Goal: Task Accomplishment & Management: Complete application form

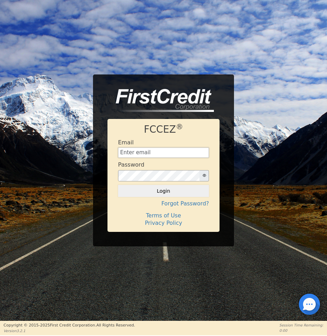
click at [188, 150] on input "text" at bounding box center [163, 152] width 91 height 11
type input "zachbays2016@gmail.com"
click at [118, 185] on button "Login" at bounding box center [163, 191] width 91 height 12
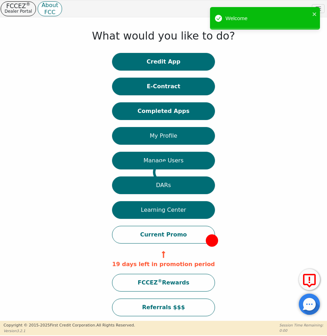
click at [311, 15] on div "Welcome" at bounding box center [262, 18] width 99 height 12
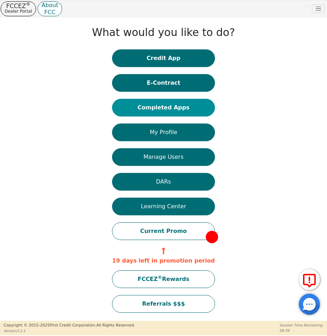
click at [193, 109] on button "Completed Apps" at bounding box center [163, 108] width 103 height 18
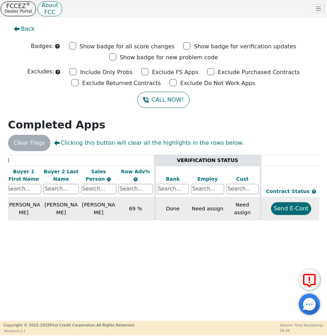
scroll to position [0, 215]
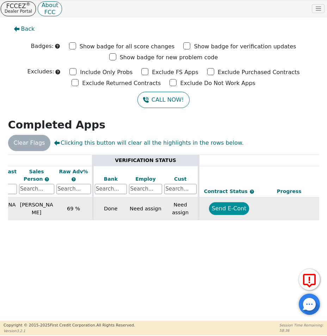
click at [238, 209] on button "Send E-Cont" at bounding box center [229, 208] width 41 height 13
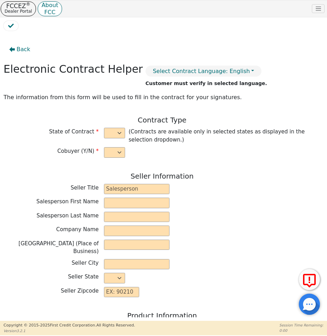
select select "y"
type input "Distributor/ Owner"
type input "Zachary"
type input "Bays"
type input "HYDRO AIR CARE LLC"
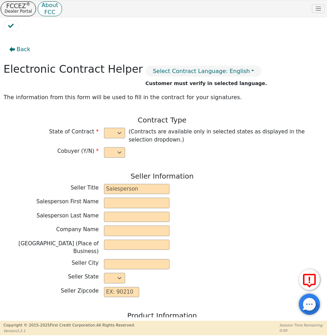
type input "12182 ANCHOR DR SUITE B"
type input "HOWARD"
select select "OH"
type input "43028"
type input "Daniel"
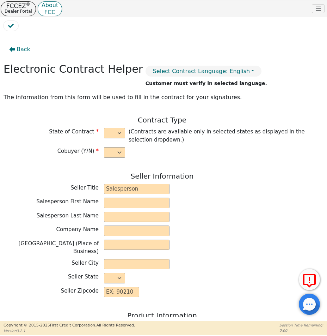
type input "Wirth"
type input "angiewirth@me.com"
type input "Angela"
type input "Wirth"
type input "angelawirth@yahoo.com"
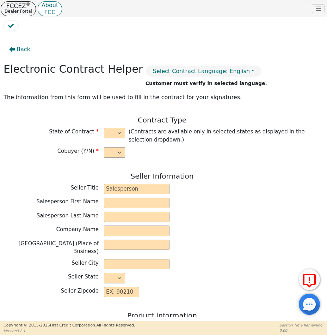
type input "2306 E Messner Rd"
type input "Wooster"
select select "OH"
type input "44691"
type input "2025-08-13"
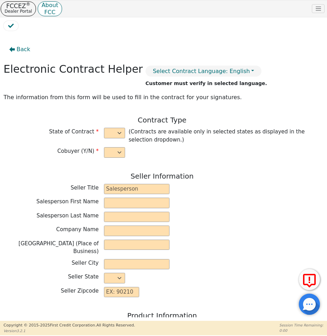
type input "21.98"
type input "2025-09-01"
type input "36"
type input "0"
type input "3748.00"
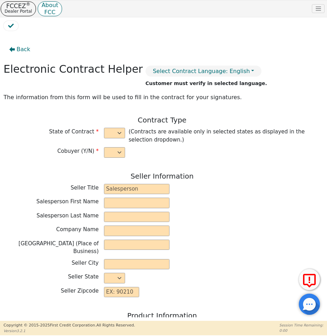
type input "0.00"
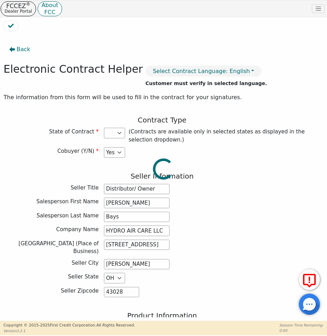
type input "3748.00"
select select "OH"
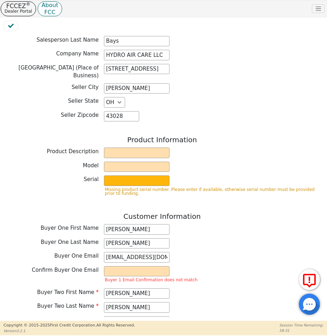
scroll to position [178, 0]
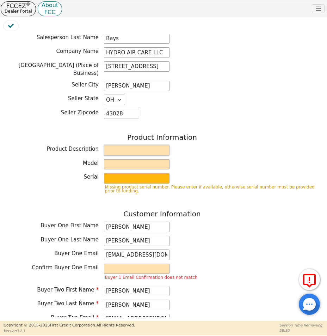
click at [117, 145] on input "text" at bounding box center [137, 150] width 66 height 11
type input "Rainbow"
click at [128, 161] on input "text" at bounding box center [137, 164] width 66 height 11
type input "SRX"
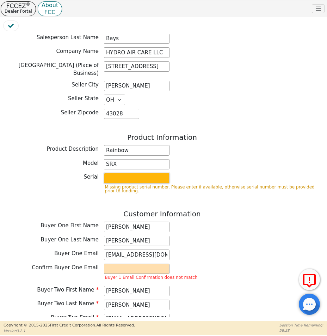
click at [127, 176] on input "text" at bounding box center [137, 178] width 66 height 11
type input "22782885"
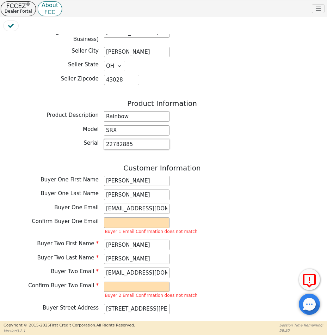
scroll to position [212, 0]
drag, startPoint x: 162, startPoint y: 204, endPoint x: 108, endPoint y: 202, distance: 54.3
click at [108, 204] on input "angiewirth@me.com" at bounding box center [137, 209] width 66 height 11
click at [119, 220] on input "email" at bounding box center [137, 222] width 66 height 11
paste input "angiewirth@me.com"
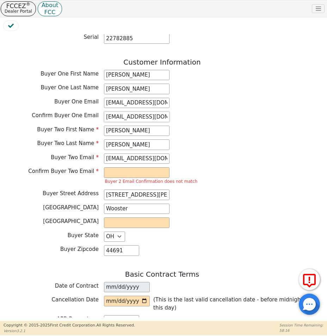
scroll to position [320, 0]
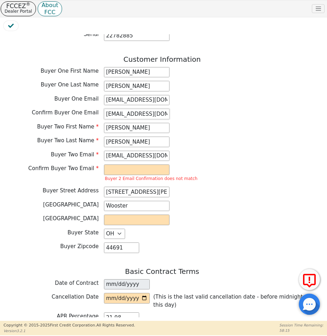
type input "angiewirth@me.com"
drag, startPoint x: 165, startPoint y: 151, endPoint x: 96, endPoint y: 151, distance: 68.7
click at [96, 151] on div "Buyer Two Email angelawirth@yahoo.com" at bounding box center [162, 156] width 317 height 11
click at [114, 165] on input "email" at bounding box center [137, 169] width 66 height 11
paste input "angelawirth@yahoo.com"
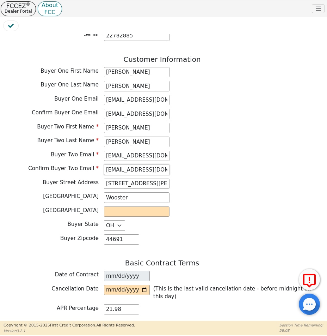
type input "angelawirth@yahoo.com"
click at [122, 206] on input "text" at bounding box center [137, 211] width 66 height 11
type input "Wayne"
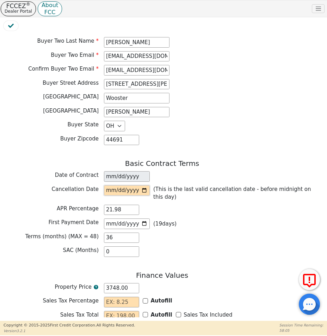
click at [130, 186] on input "date" at bounding box center [127, 190] width 46 height 11
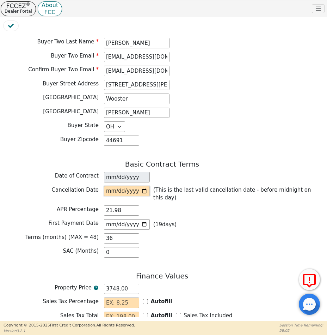
scroll to position [418, 0]
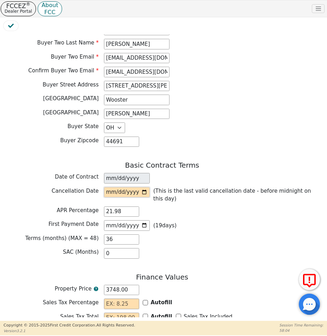
click at [144, 187] on input "date" at bounding box center [127, 192] width 46 height 11
click at [143, 187] on input "date" at bounding box center [127, 192] width 46 height 11
type input "2025-08-16"
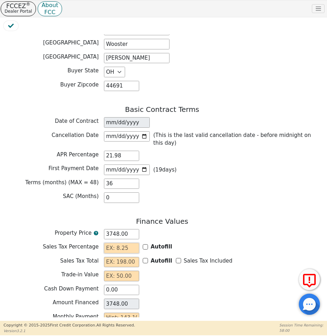
click at [127, 243] on input "text" at bounding box center [121, 248] width 35 height 11
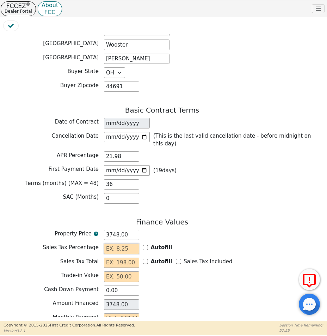
type input "7.25"
click at [123, 258] on input "text" at bounding box center [121, 262] width 35 height 11
type input "271.73"
type input "4019.73"
click at [131, 272] on input "text" at bounding box center [121, 276] width 35 height 11
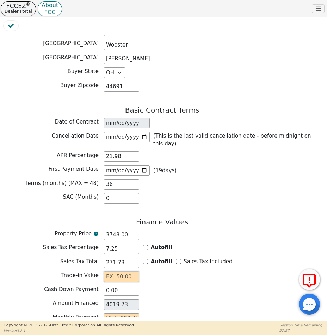
type input "0.00"
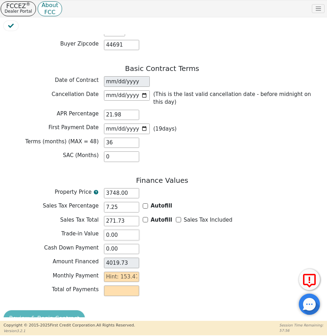
scroll to position [525, 0]
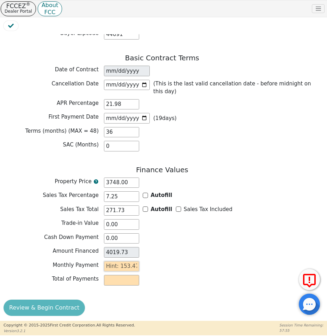
click at [125, 262] on input "text" at bounding box center [121, 266] width 35 height 11
type input "153.47"
type input "5524.92"
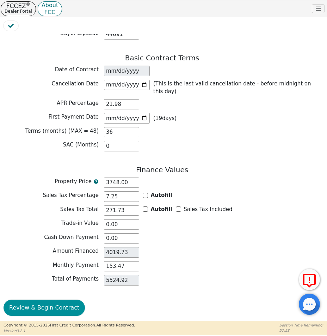
click at [49, 299] on button "Review & Begin Contract" at bounding box center [44, 307] width 81 height 16
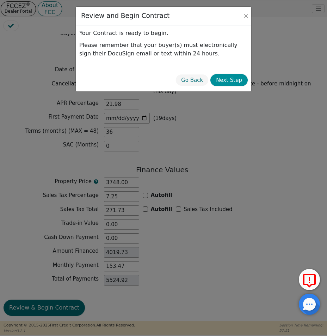
click at [241, 77] on button "Next Step" at bounding box center [228, 80] width 37 height 12
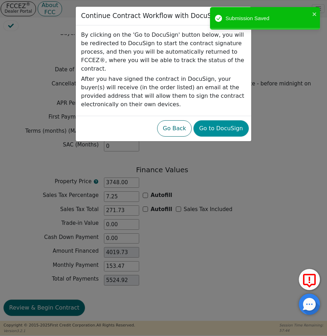
click at [236, 122] on button "Go to DocuSign" at bounding box center [221, 128] width 55 height 16
